Goal: Task Accomplishment & Management: Use online tool/utility

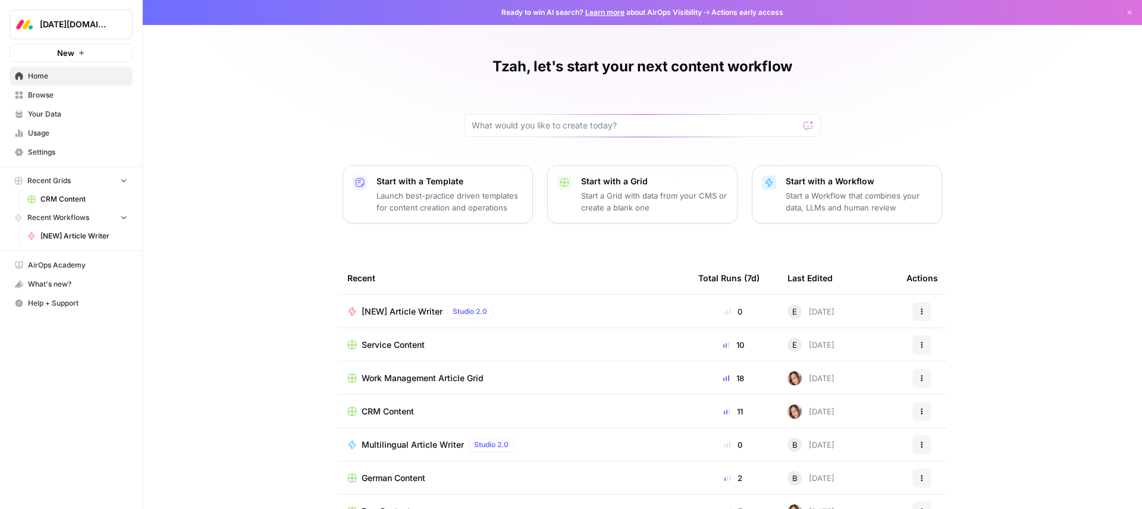
click at [69, 205] on link "CRM Content" at bounding box center [77, 199] width 111 height 19
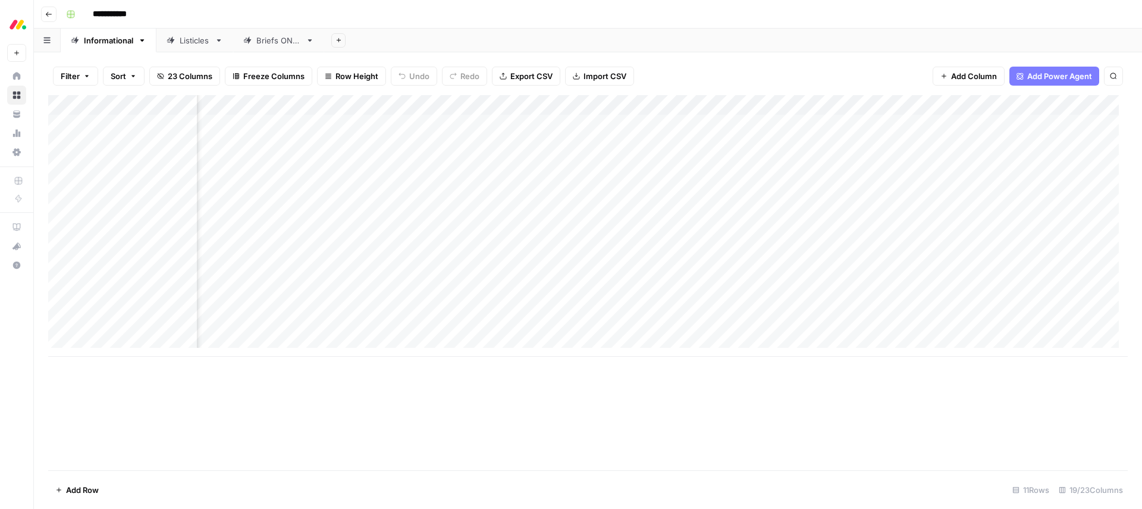
scroll to position [0, 792]
click at [543, 104] on div "Add Column" at bounding box center [588, 226] width 1080 height 262
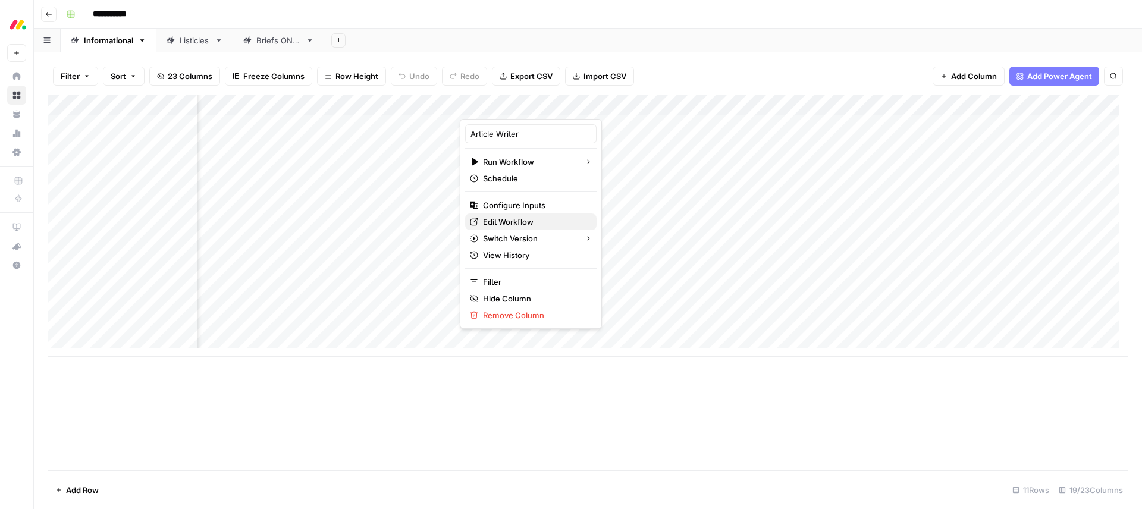
click at [518, 224] on span "Edit Workflow" at bounding box center [535, 222] width 104 height 12
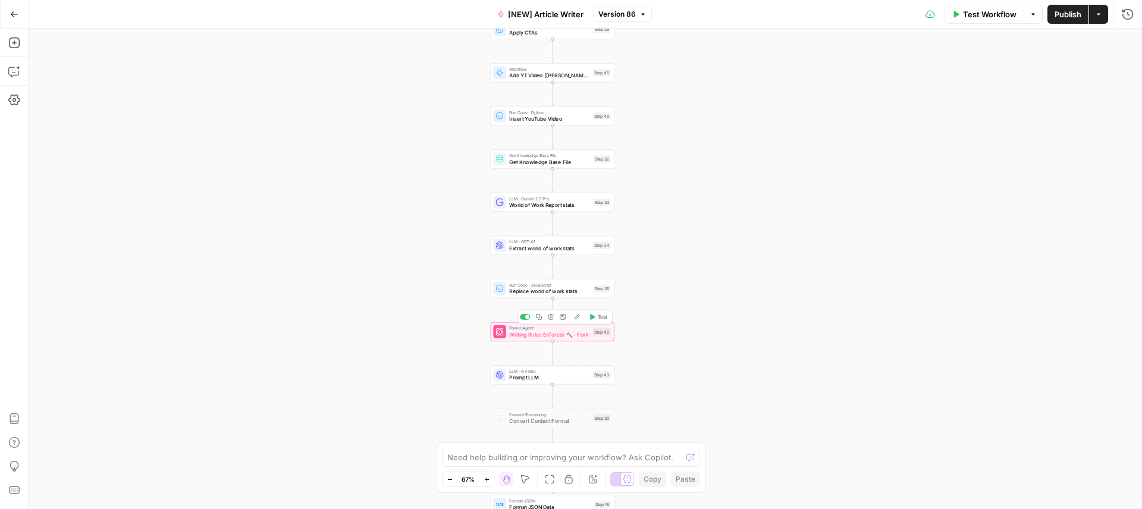
click at [517, 338] on span "Writing Rules Enforcer 🔨 - Fork" at bounding box center [549, 335] width 80 height 8
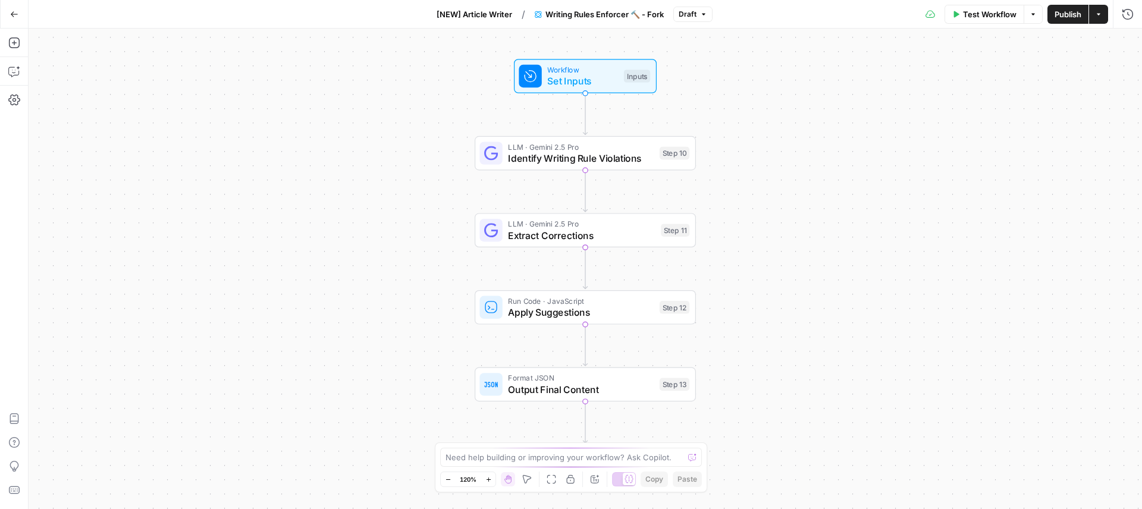
click at [20, 14] on button "Go Back" at bounding box center [14, 14] width 21 height 21
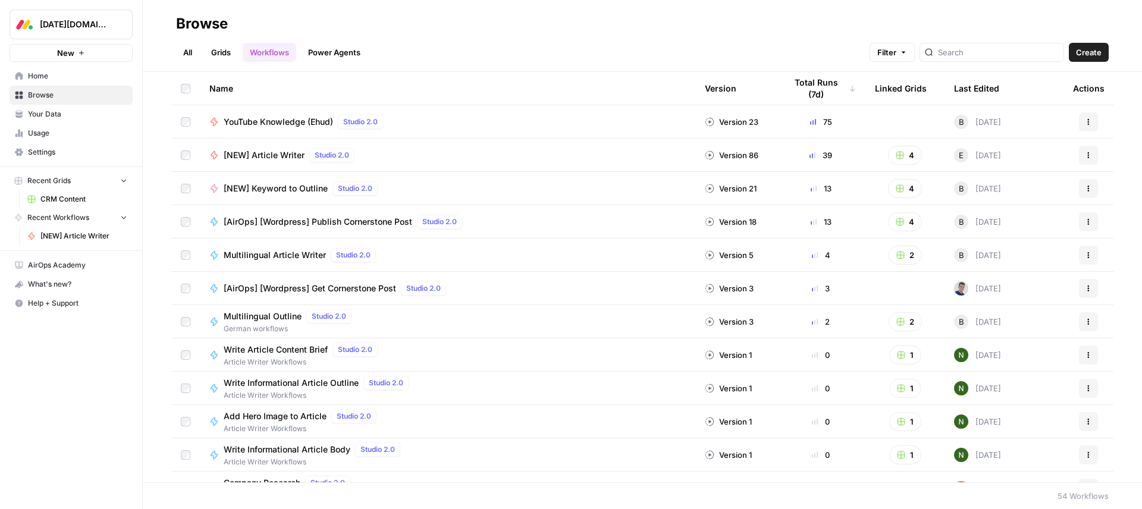
click at [61, 198] on span "CRM Content" at bounding box center [83, 199] width 87 height 11
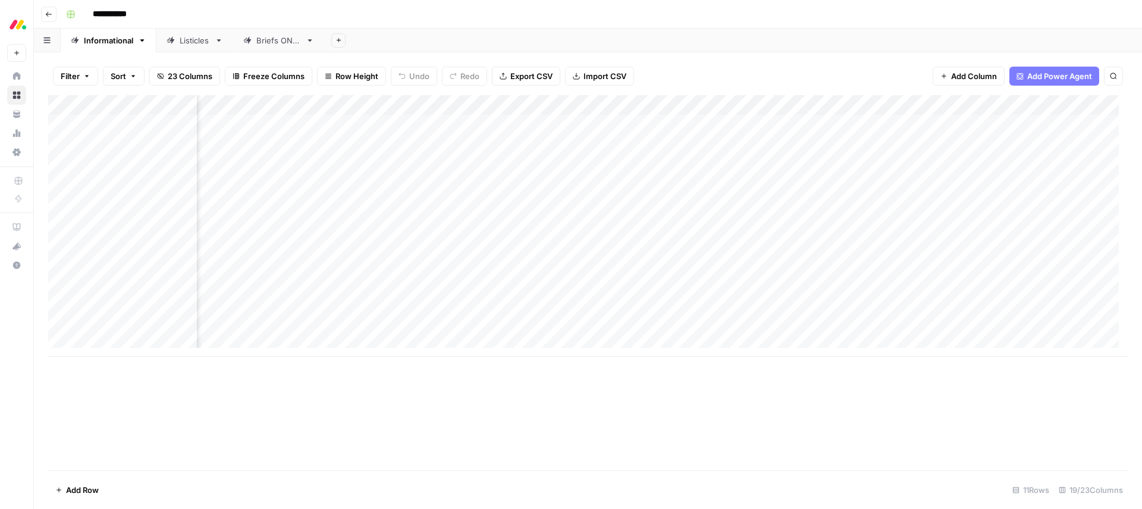
scroll to position [0, 311]
click at [823, 105] on div "Add Column" at bounding box center [588, 226] width 1080 height 262
click at [747, 12] on div "**********" at bounding box center [595, 14] width 1069 height 19
click at [531, 105] on div "Add Column" at bounding box center [588, 226] width 1080 height 262
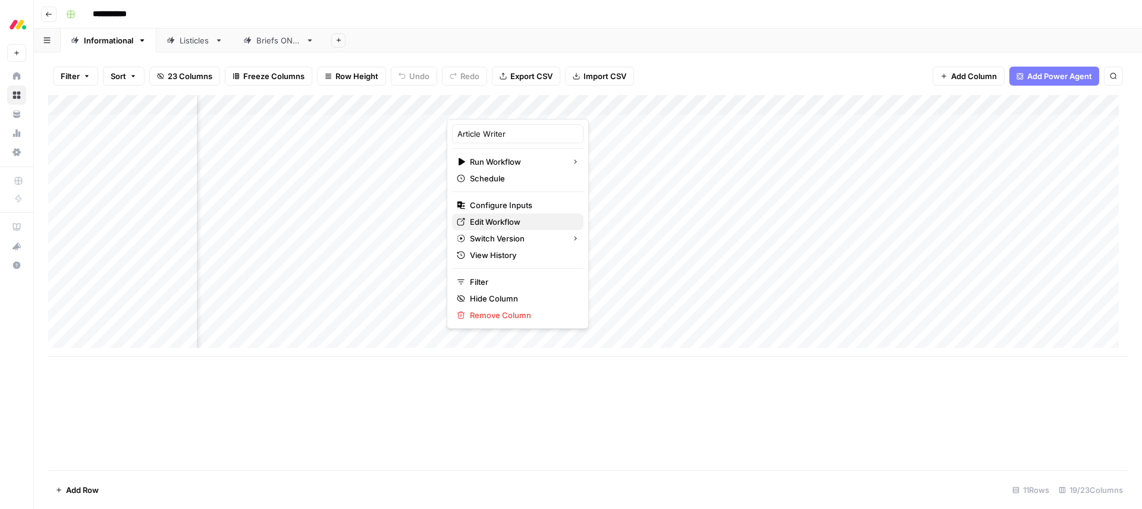
click at [508, 225] on span "Edit Workflow" at bounding box center [522, 222] width 104 height 12
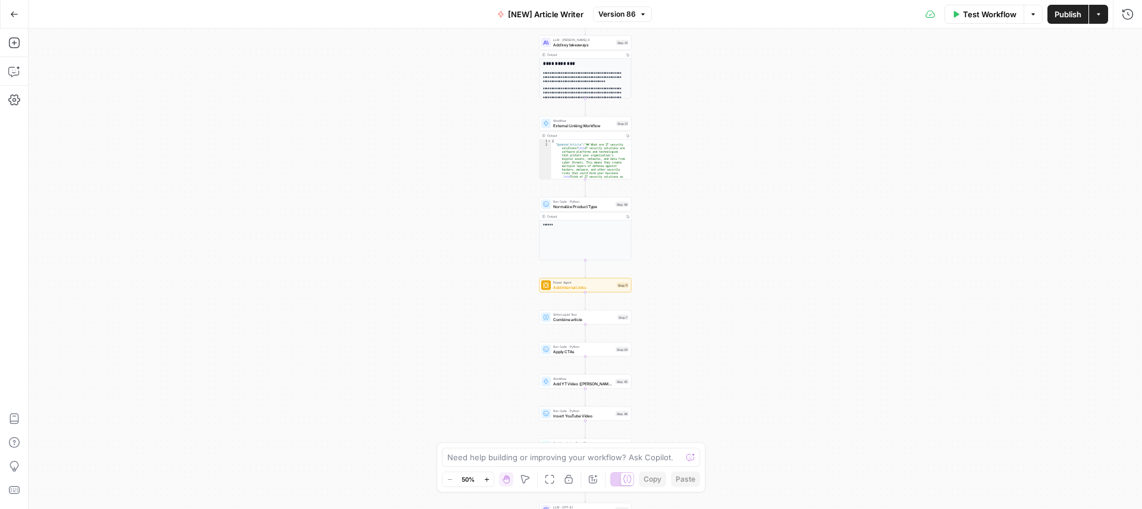
click at [839, 287] on div "Workflow Set Inputs Inputs Google Search Google Search Step 2 Output Expand Out…" at bounding box center [586, 269] width 1114 height 481
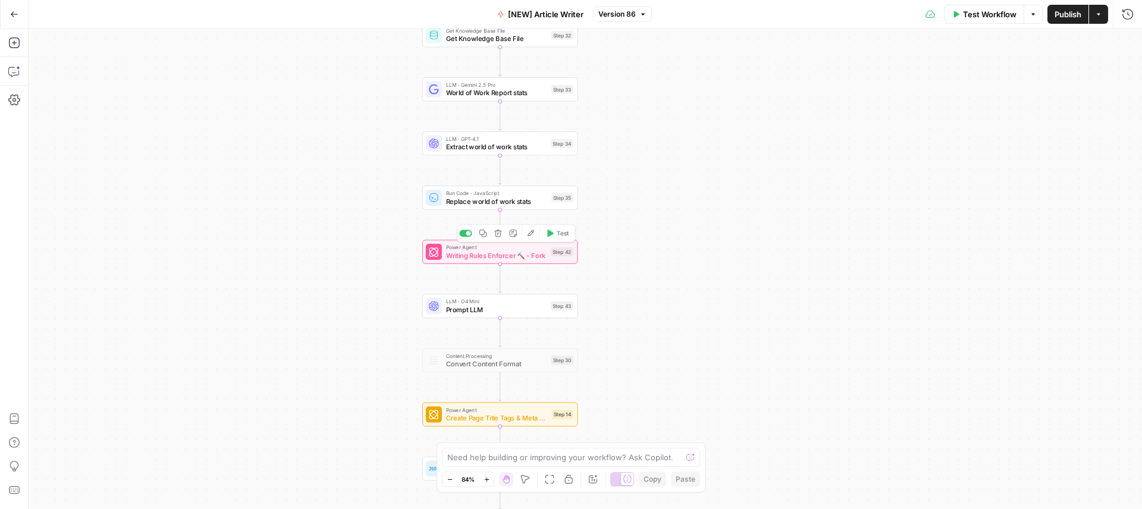
click at [501, 255] on span "Writing Rules Enforcer 🔨 - Fork" at bounding box center [496, 255] width 101 height 10
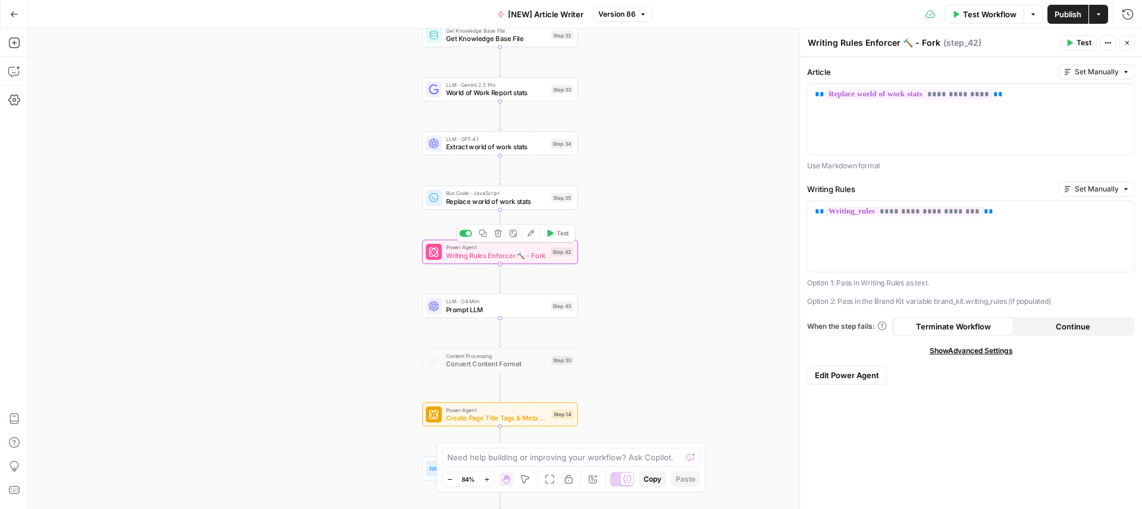
click at [509, 256] on span "Writing Rules Enforcer 🔨 - Fork" at bounding box center [496, 255] width 101 height 10
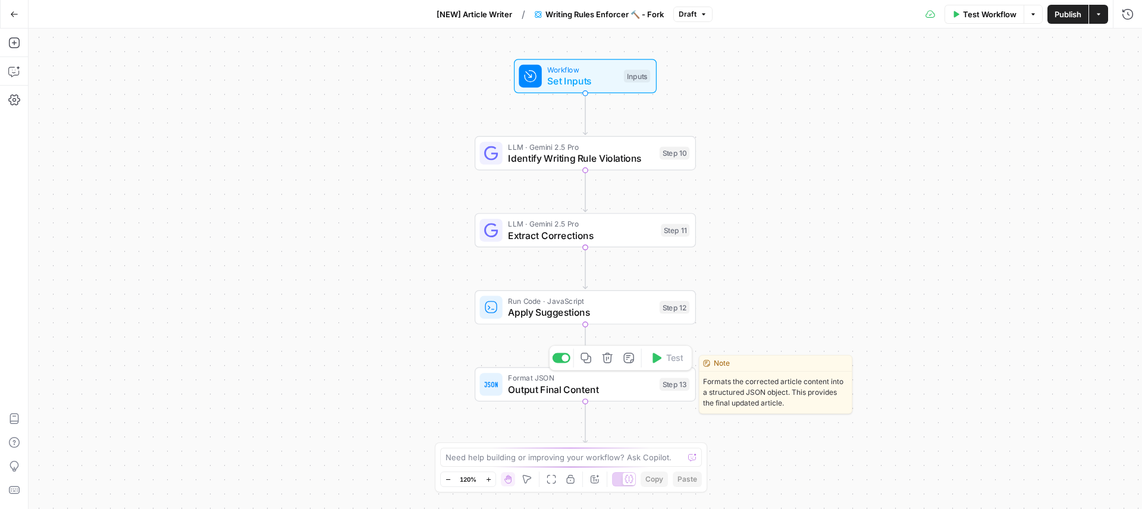
click at [563, 391] on span "Output Final Content" at bounding box center [581, 390] width 146 height 14
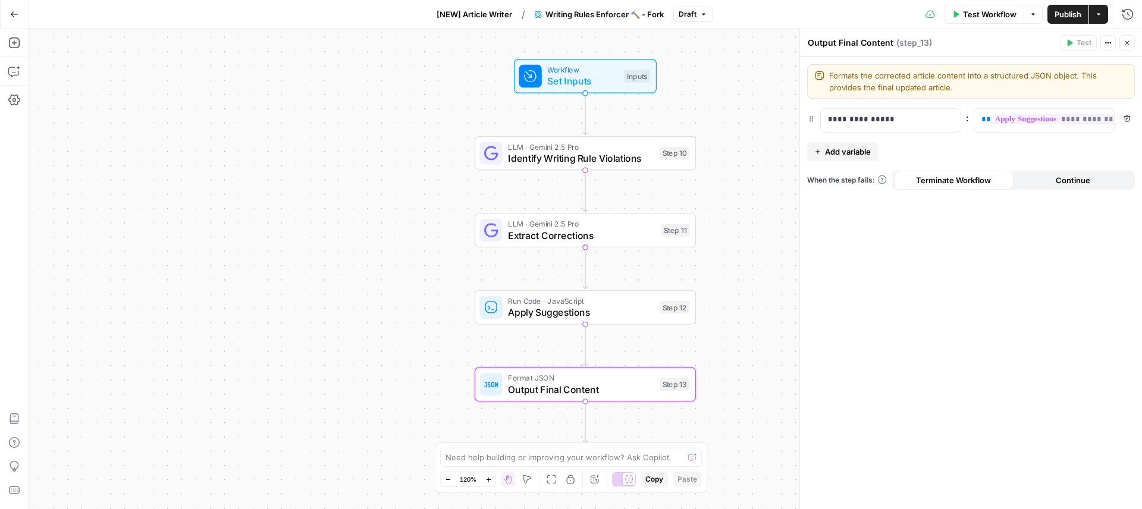
click at [565, 13] on span "Writing Rules Enforcer 🔨 - Fork" at bounding box center [605, 14] width 118 height 12
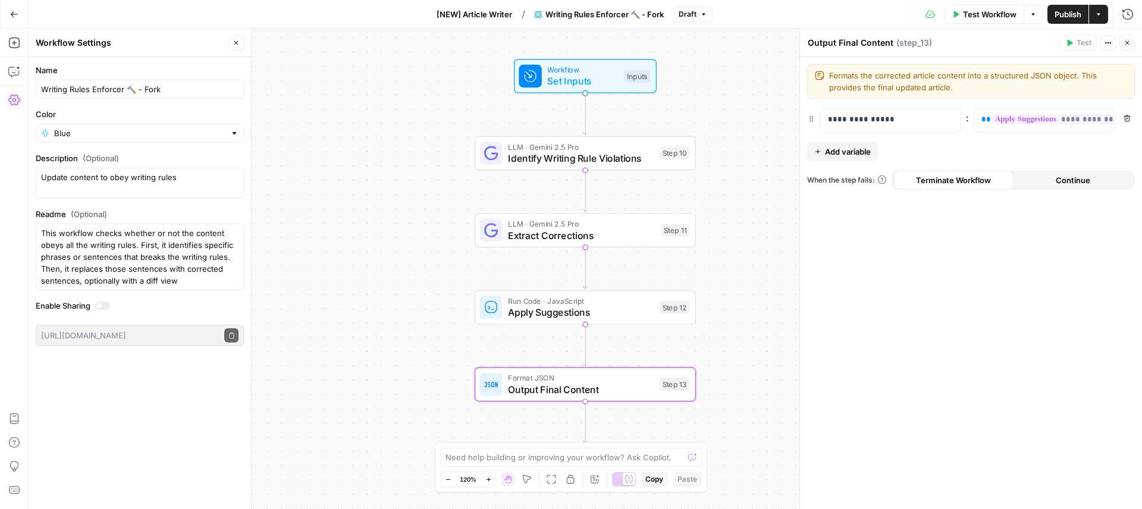
click at [12, 11] on icon "button" at bounding box center [14, 14] width 8 height 8
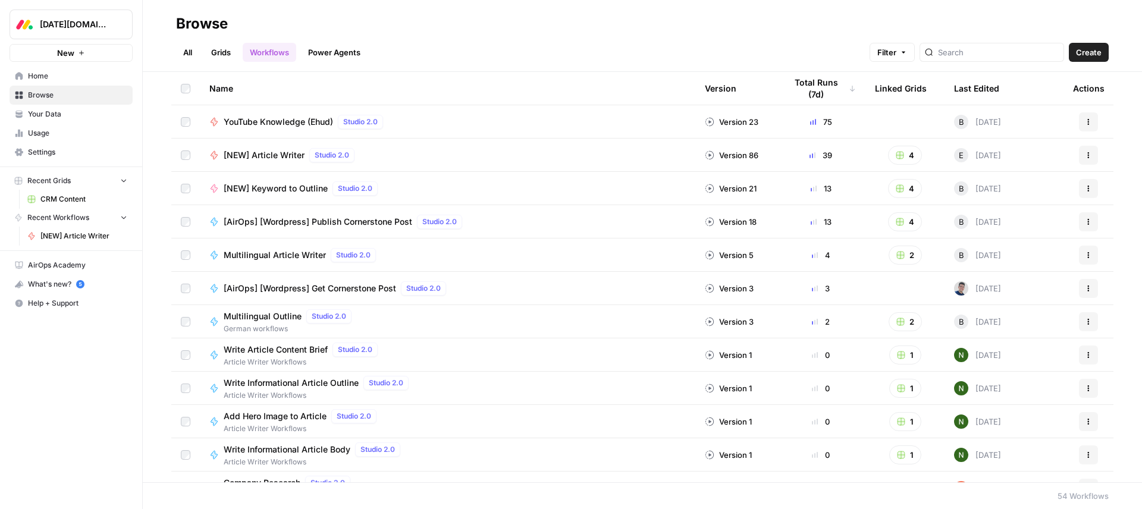
click at [64, 203] on span "CRM Content" at bounding box center [83, 199] width 87 height 11
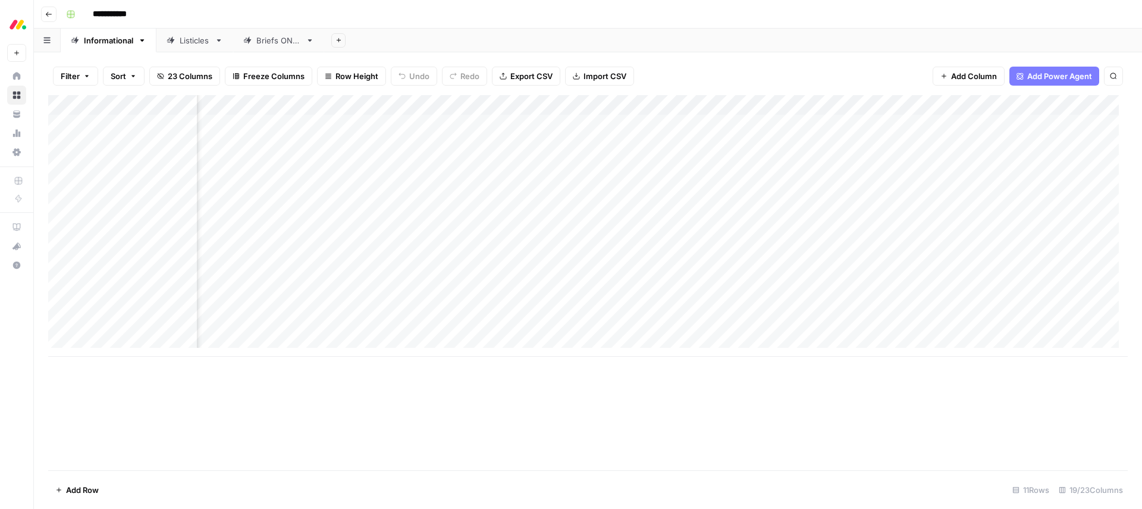
scroll to position [0, 922]
click at [412, 106] on div "Add Column" at bounding box center [588, 226] width 1080 height 262
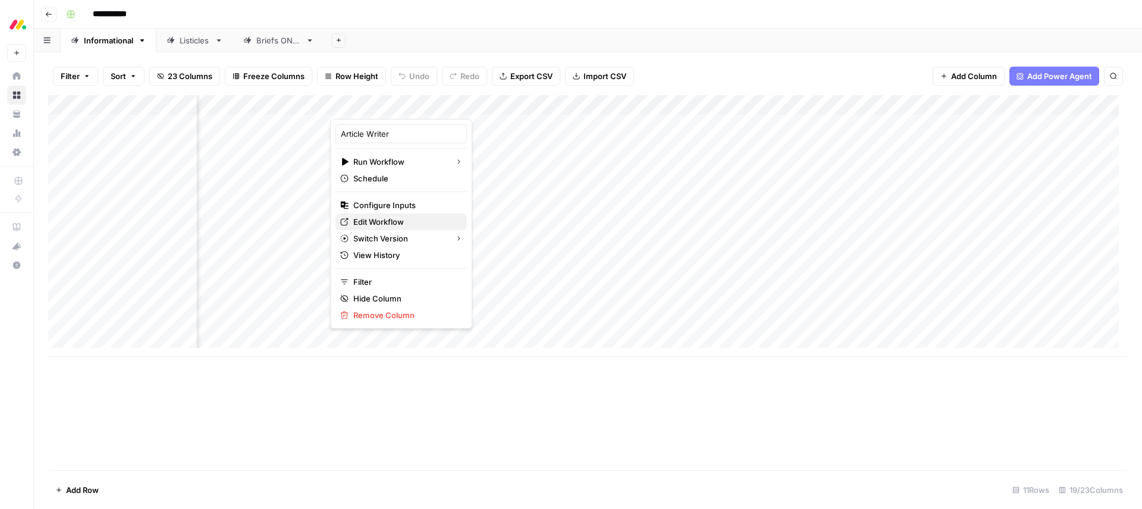
click at [389, 222] on span "Edit Workflow" at bounding box center [405, 222] width 104 height 12
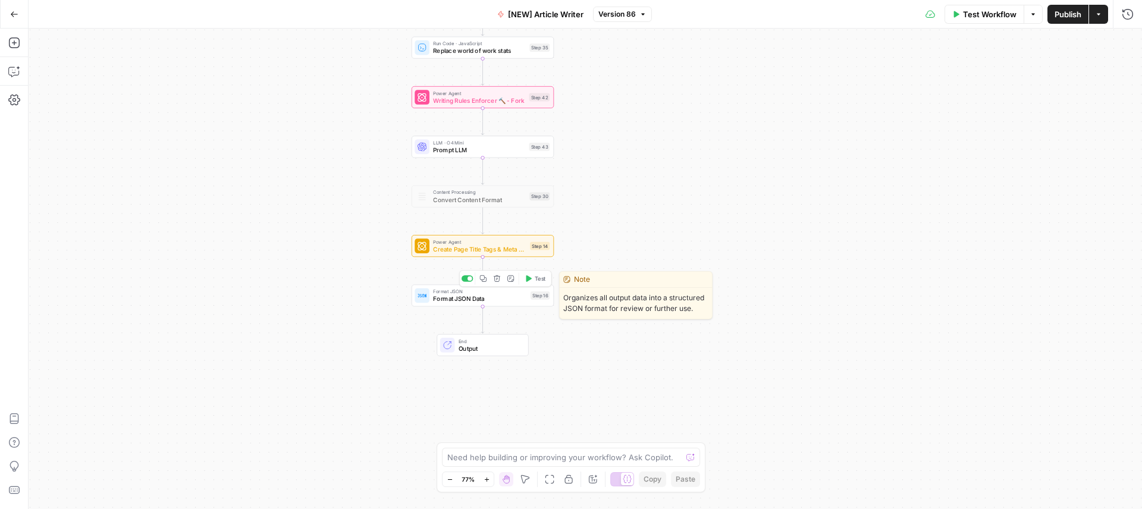
click at [447, 304] on div "Format JSON Format JSON Data Step 16 Copy step Delete step Edit Note Test" at bounding box center [483, 295] width 142 height 22
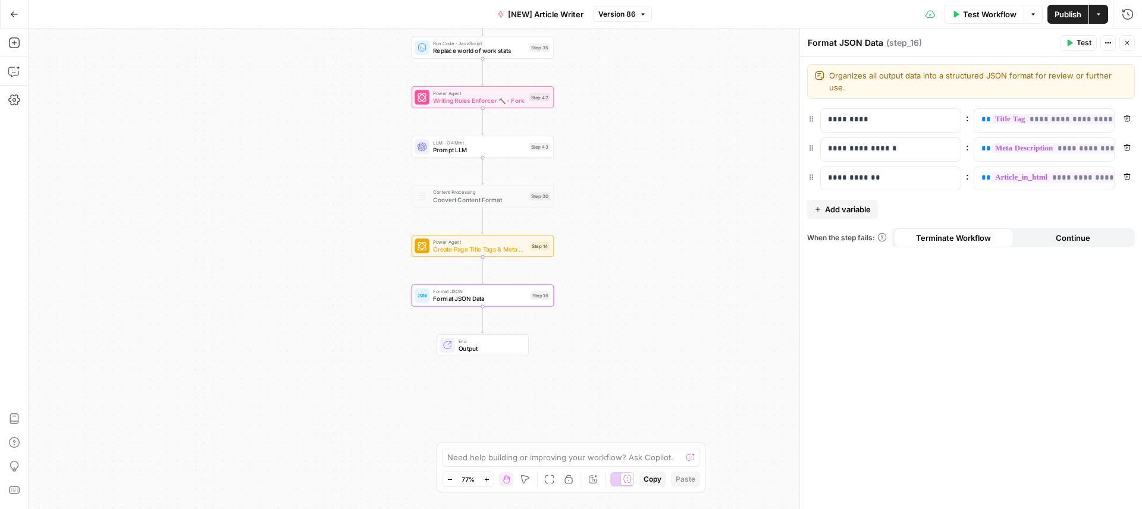
click at [734, 151] on div "Workflow Set Inputs Inputs Google Search Google Search Step 2 Output Expand Out…" at bounding box center [586, 269] width 1114 height 481
